Goal: Task Accomplishment & Management: Manage account settings

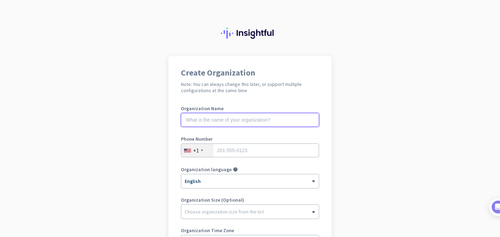
click at [269, 119] on input "text" at bounding box center [250, 120] width 138 height 14
type input "Mercor"
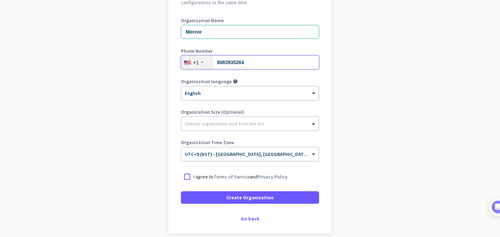
scroll to position [96, 0]
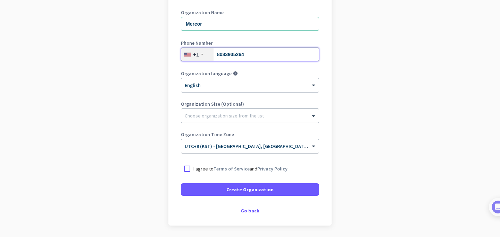
type input "8083935264"
click at [249, 150] on div "× UTC+9 ([GEOGRAPHIC_DATA]) - [GEOGRAPHIC_DATA], [GEOGRAPHIC_DATA], [GEOGRAPHIC…" at bounding box center [249, 146] width 137 height 14
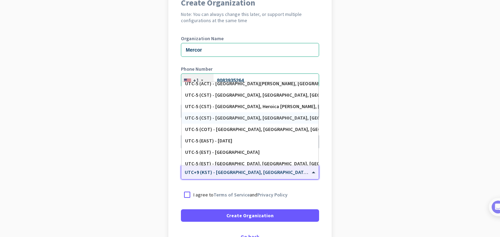
scroll to position [340, 0]
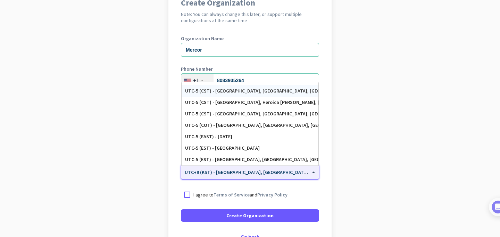
click at [262, 90] on div "UTC-5 (CST) - [GEOGRAPHIC_DATA], [GEOGRAPHIC_DATA], [GEOGRAPHIC_DATA], [GEOGRAP…" at bounding box center [250, 91] width 130 height 6
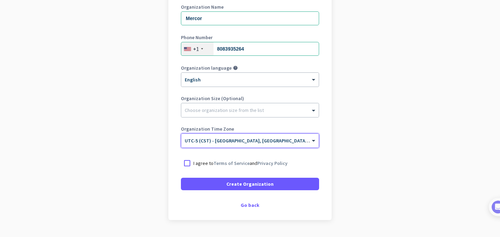
scroll to position [119, 0]
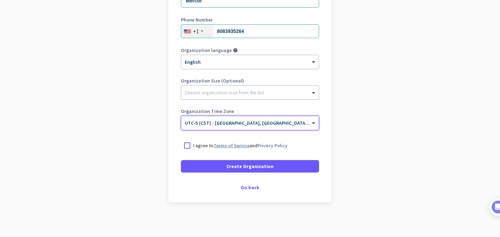
click at [239, 146] on link "Terms of Service" at bounding box center [231, 146] width 36 height 6
click at [188, 146] on div at bounding box center [187, 145] width 12 height 12
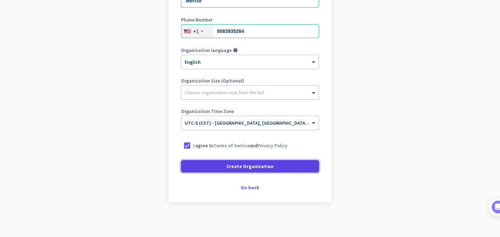
click at [201, 164] on span at bounding box center [250, 166] width 138 height 17
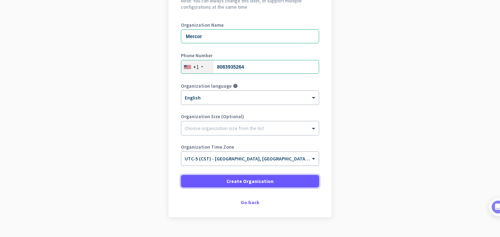
scroll to position [99, 0]
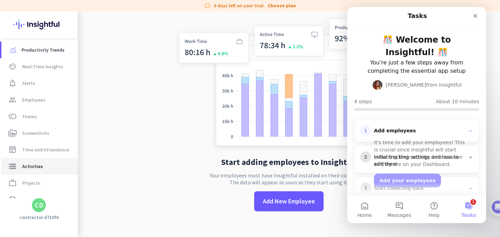
scroll to position [29, 0]
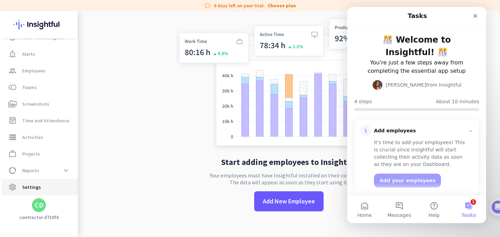
click at [36, 186] on span "Settings" at bounding box center [31, 187] width 19 height 8
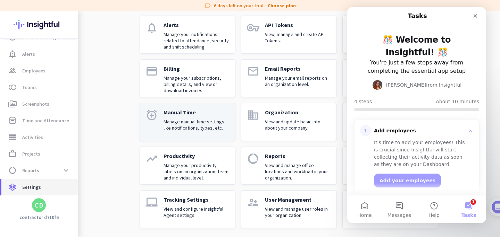
scroll to position [52, 0]
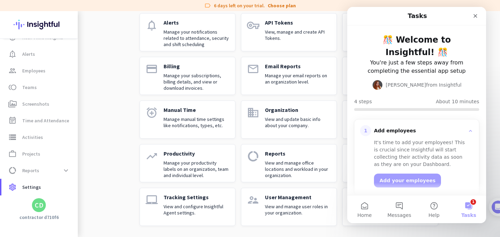
click at [265, 205] on p "View and manage user roles in your organization." at bounding box center [298, 210] width 66 height 12
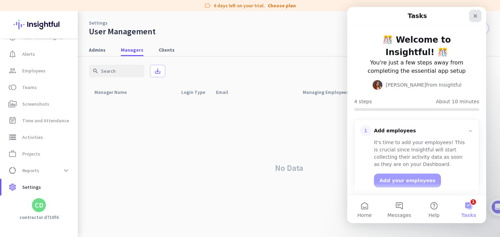
click at [476, 16] on icon "Close" at bounding box center [475, 16] width 6 height 6
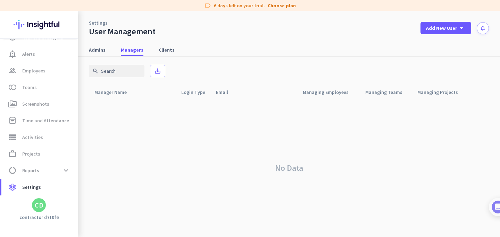
click at [39, 212] on div "CD" at bounding box center [39, 205] width 14 height 14
click at [73, 172] on span "Organizations" at bounding box center [75, 167] width 53 height 12
click at [77, 155] on span "Personal Settings" at bounding box center [76, 155] width 42 height 6
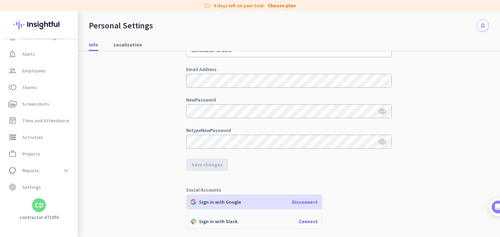
scroll to position [141, 0]
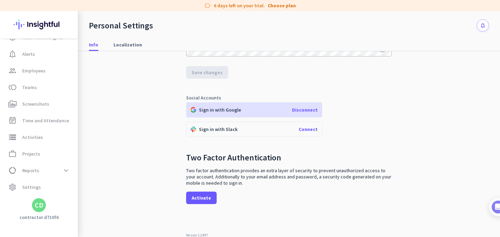
click at [309, 111] on span "Disconnect" at bounding box center [305, 110] width 26 height 6
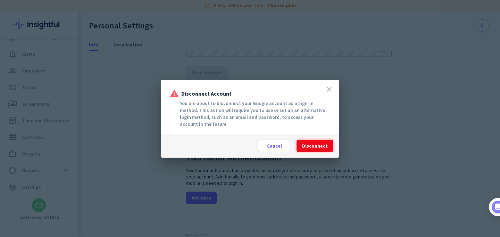
click at [309, 150] on span at bounding box center [314, 146] width 37 height 17
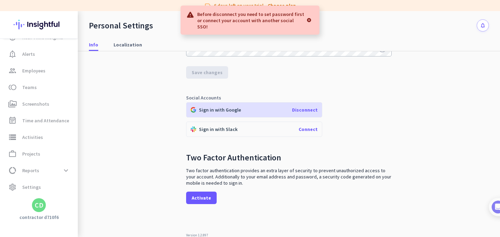
click at [311, 19] on div at bounding box center [309, 20] width 10 height 14
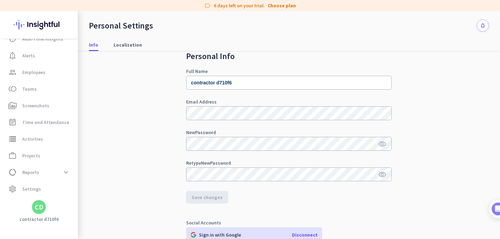
scroll to position [0, 0]
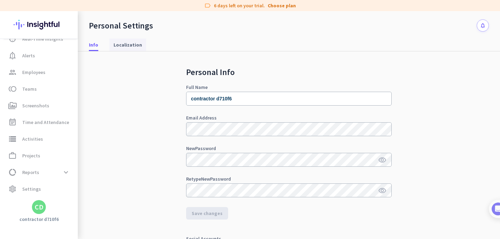
click at [113, 40] on span "Localization" at bounding box center [127, 45] width 28 height 12
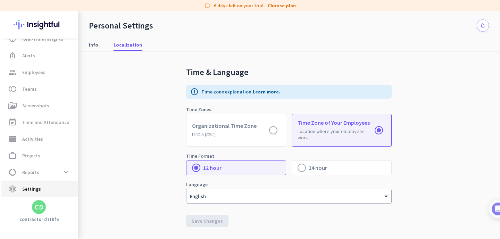
click at [39, 196] on link "settings Settings" at bounding box center [39, 188] width 76 height 17
